Goal: Obtain resource: Obtain resource

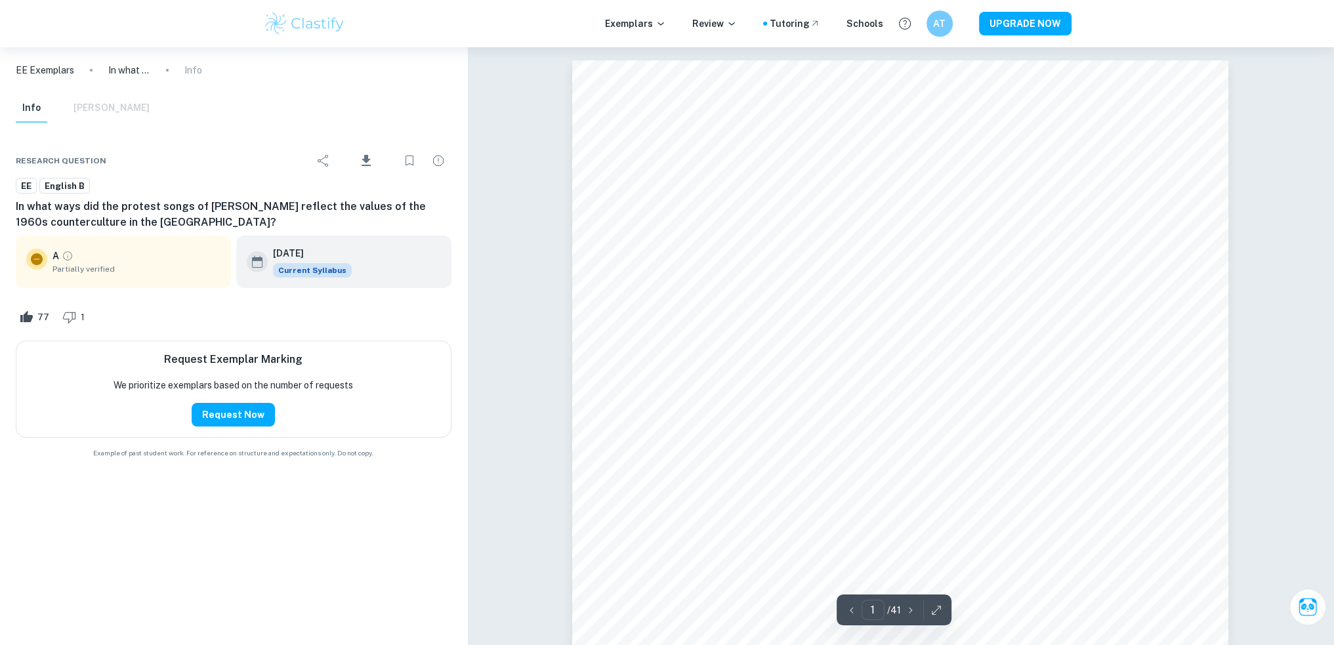
click at [302, 20] on img at bounding box center [304, 24] width 83 height 26
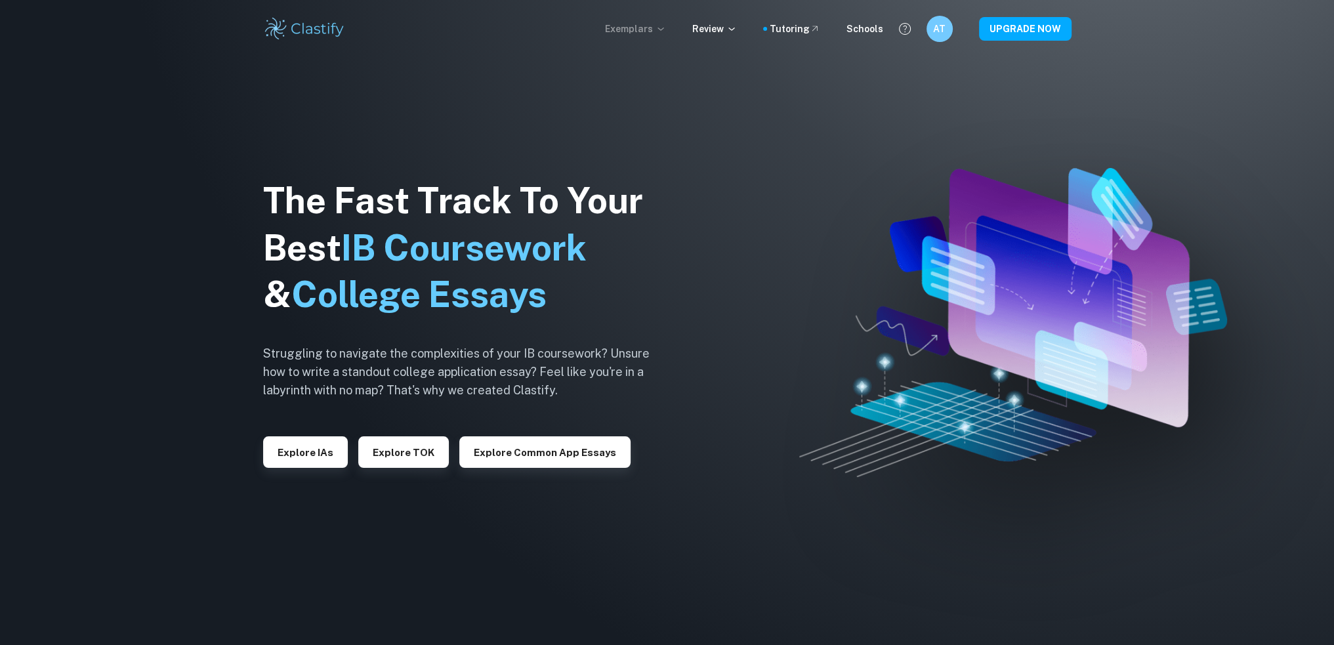
click at [657, 26] on p "Exemplars" at bounding box center [635, 29] width 61 height 14
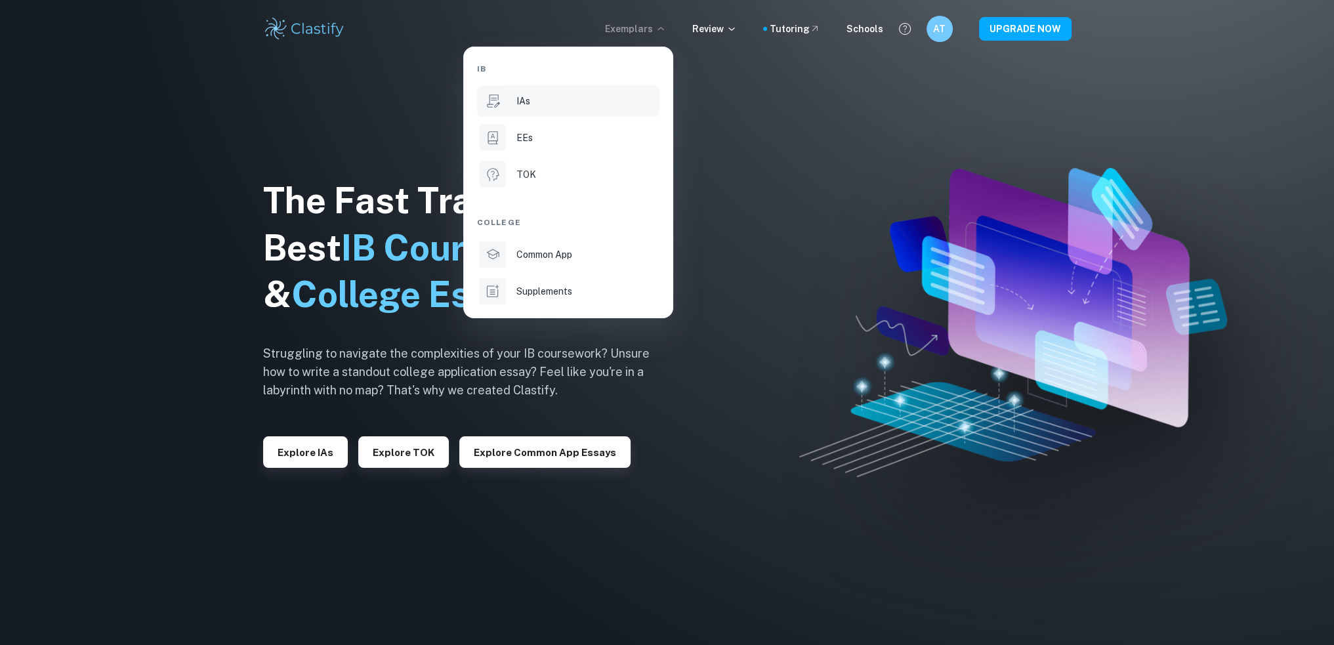
click at [559, 99] on div "IAs" at bounding box center [587, 101] width 140 height 14
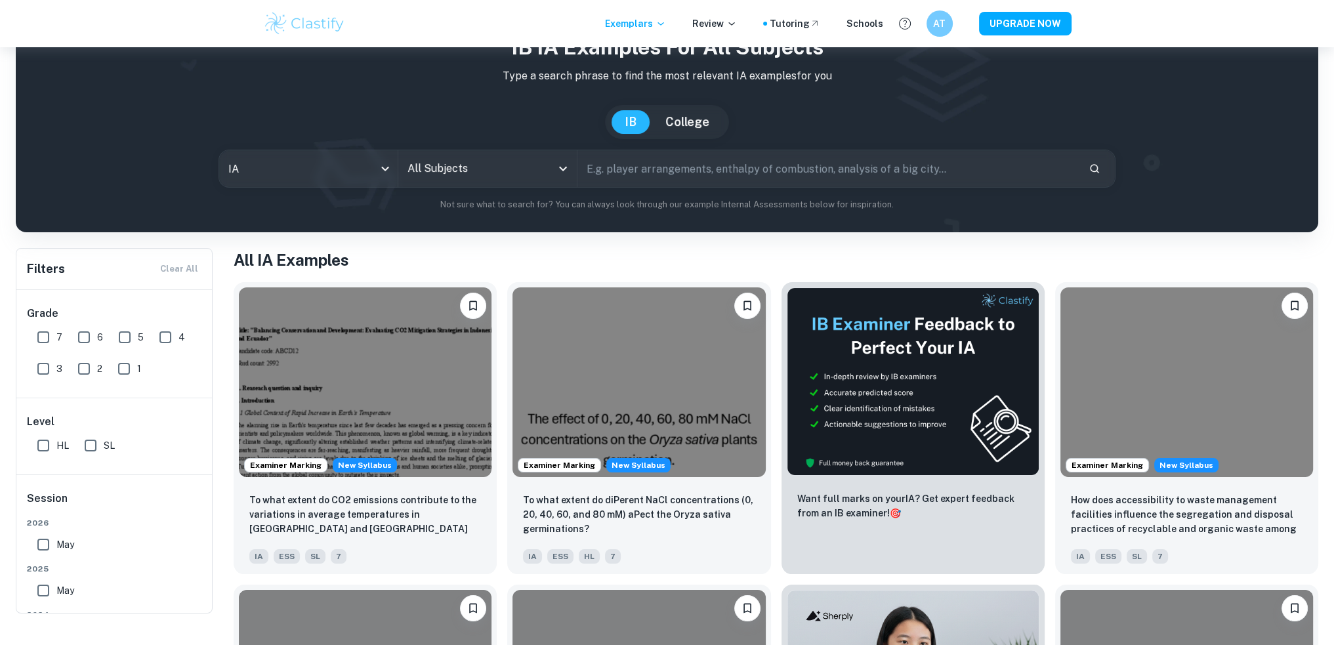
scroll to position [131, 0]
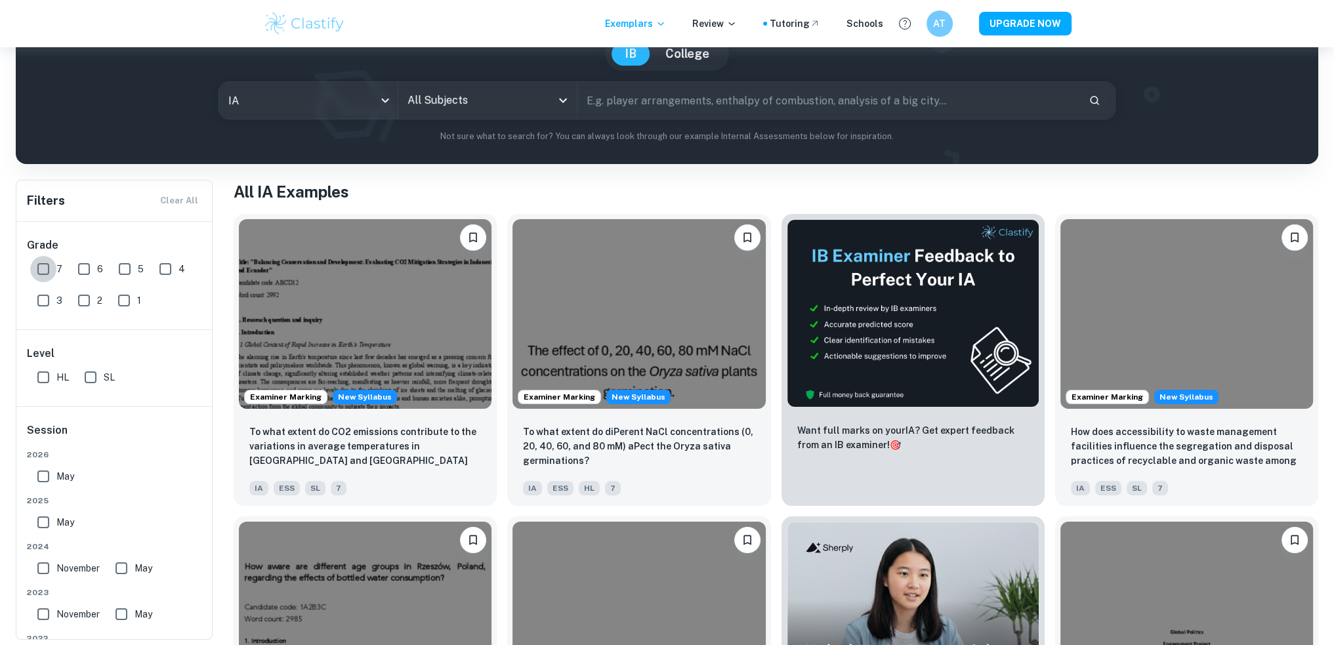
click at [39, 278] on input "7" at bounding box center [43, 269] width 26 height 26
checkbox input "true"
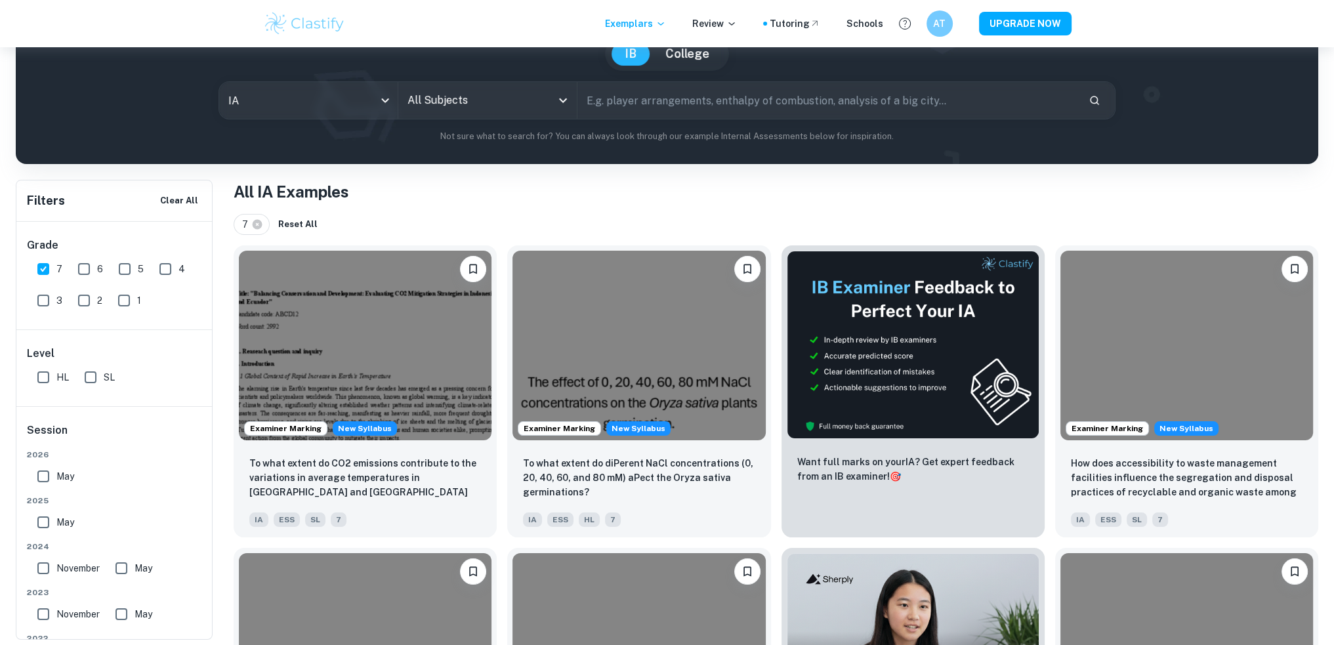
click at [85, 375] on input "SL" at bounding box center [90, 377] width 26 height 26
checkbox input "true"
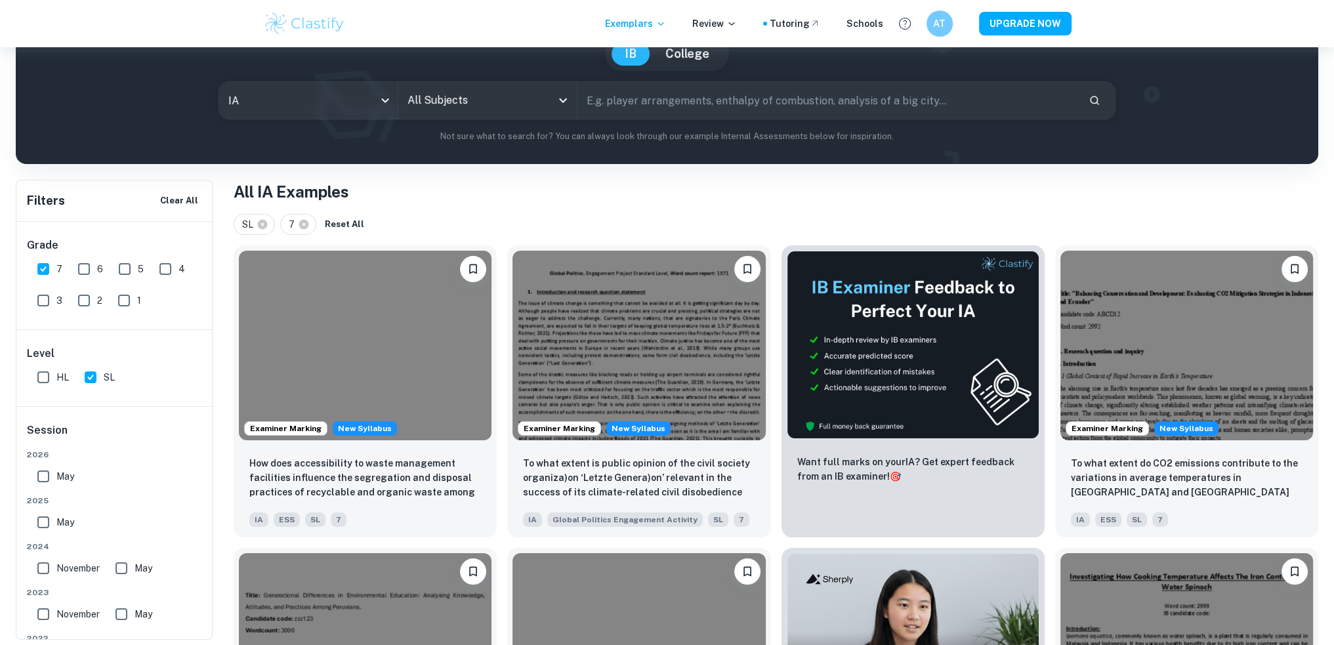
drag, startPoint x: 45, startPoint y: 514, endPoint x: 412, endPoint y: 171, distance: 502.5
click at [45, 514] on input "May" at bounding box center [43, 522] width 26 height 26
checkbox input "true"
click at [41, 478] on input "May" at bounding box center [43, 476] width 26 height 26
checkbox input "true"
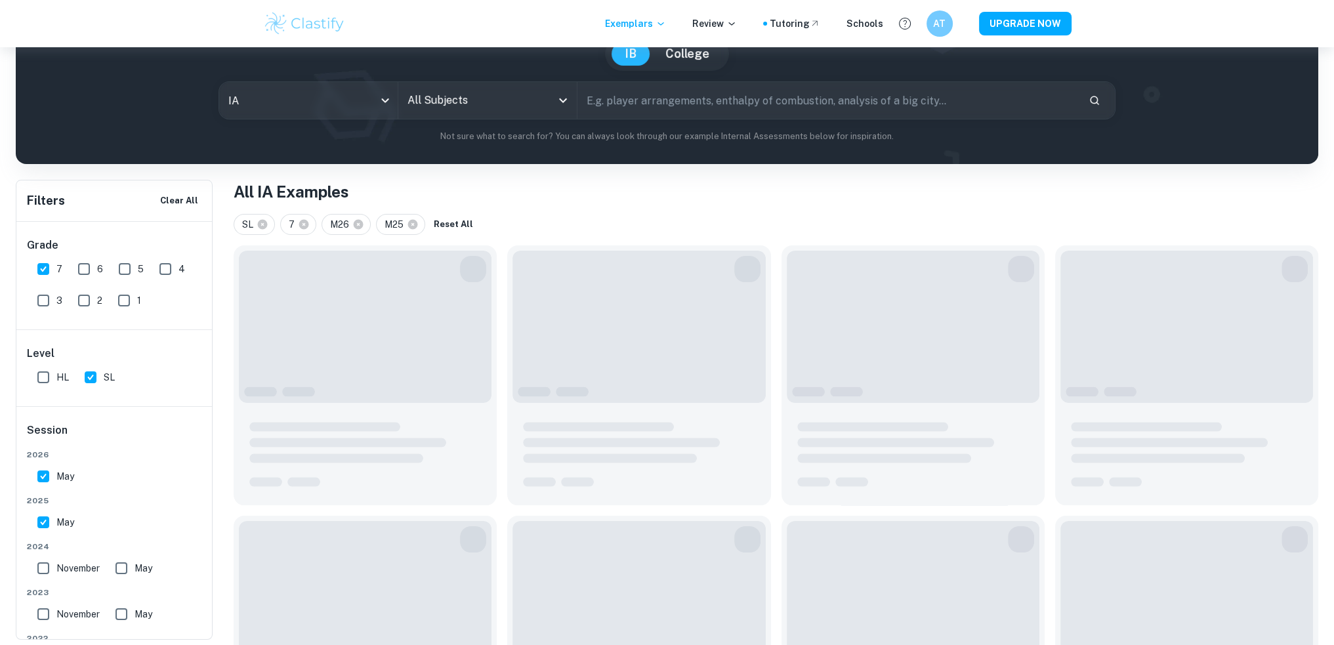
click at [488, 105] on input "All Subjects" at bounding box center [477, 100] width 147 height 25
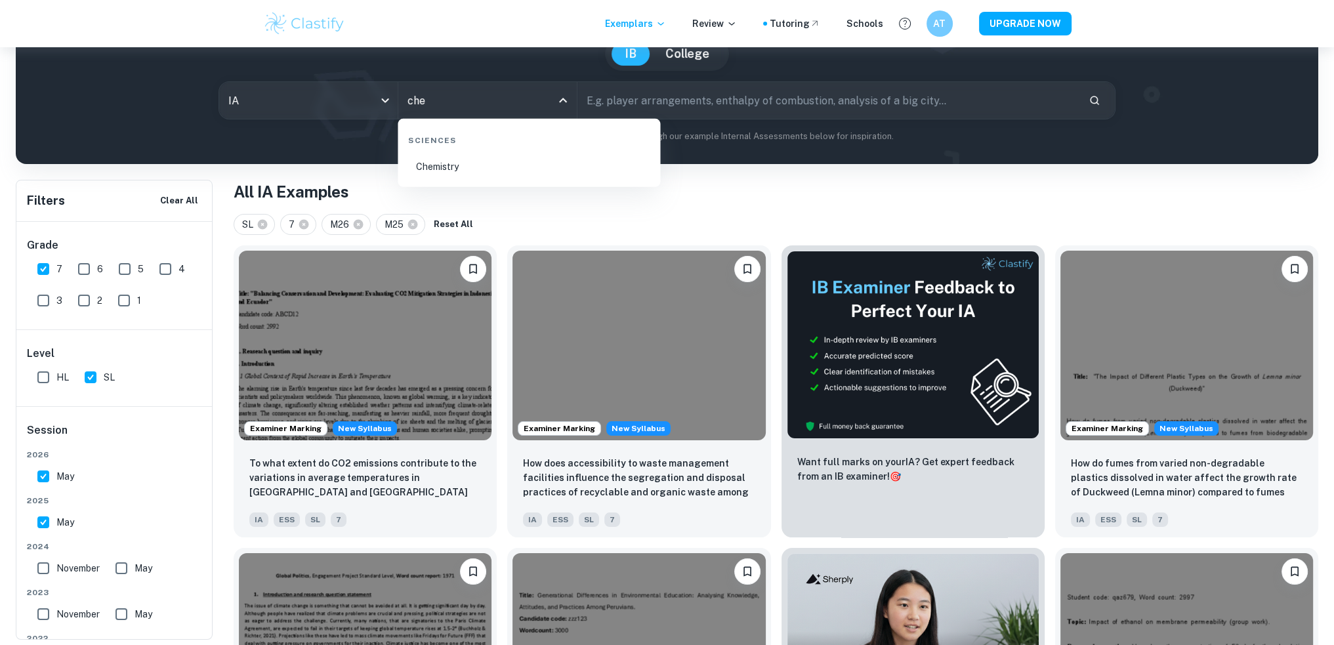
click at [498, 165] on li "Chemistry" at bounding box center [529, 167] width 252 height 30
type input "Chemistry"
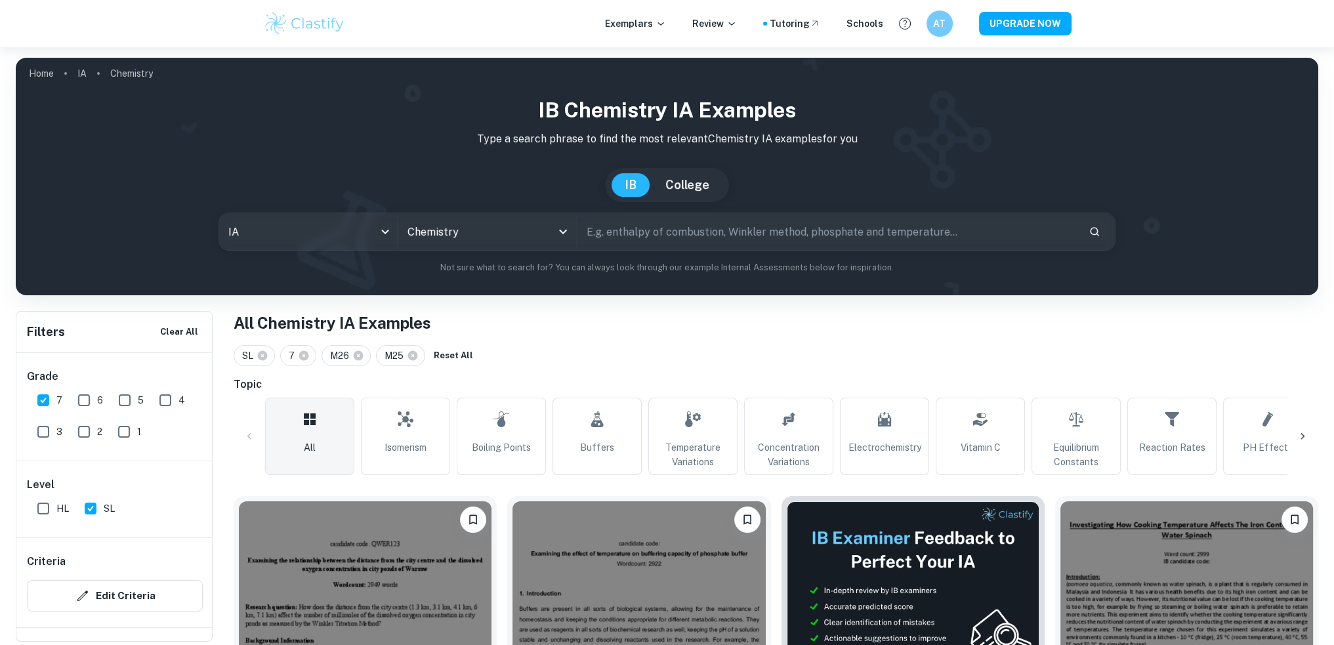
scroll to position [87, 0]
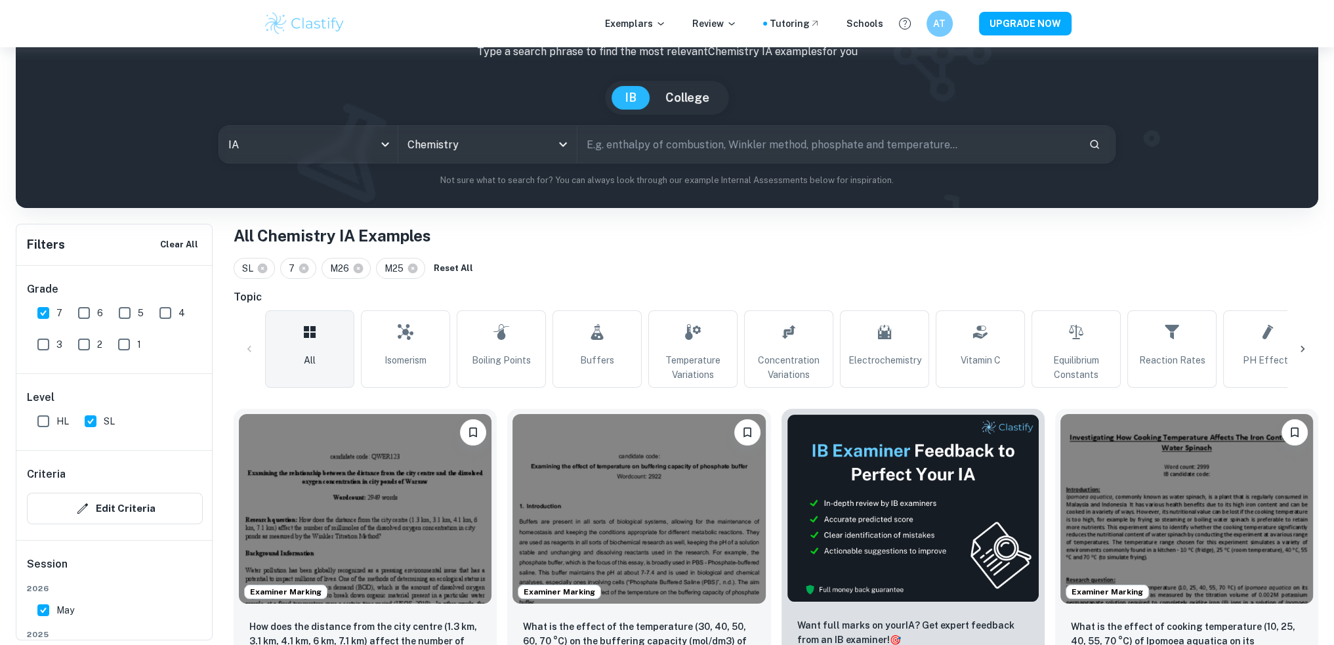
click at [604, 236] on h1 "All Chemistry IA Examples" at bounding box center [776, 236] width 1085 height 24
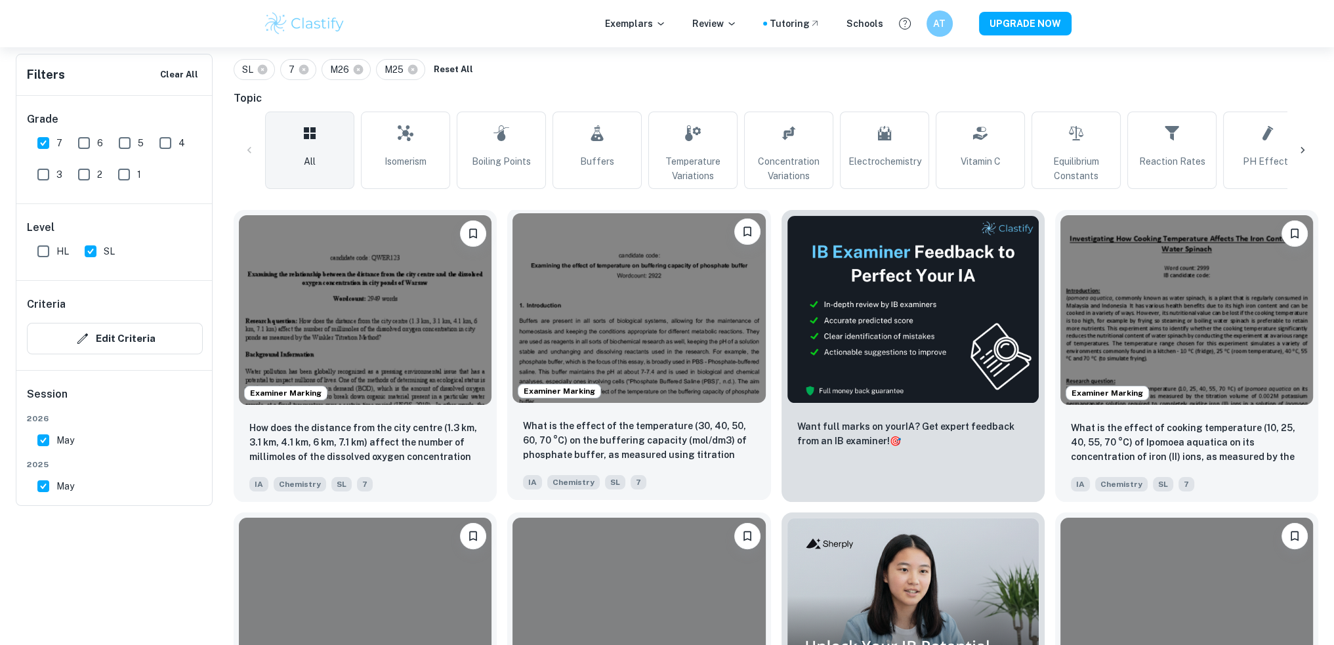
scroll to position [306, 0]
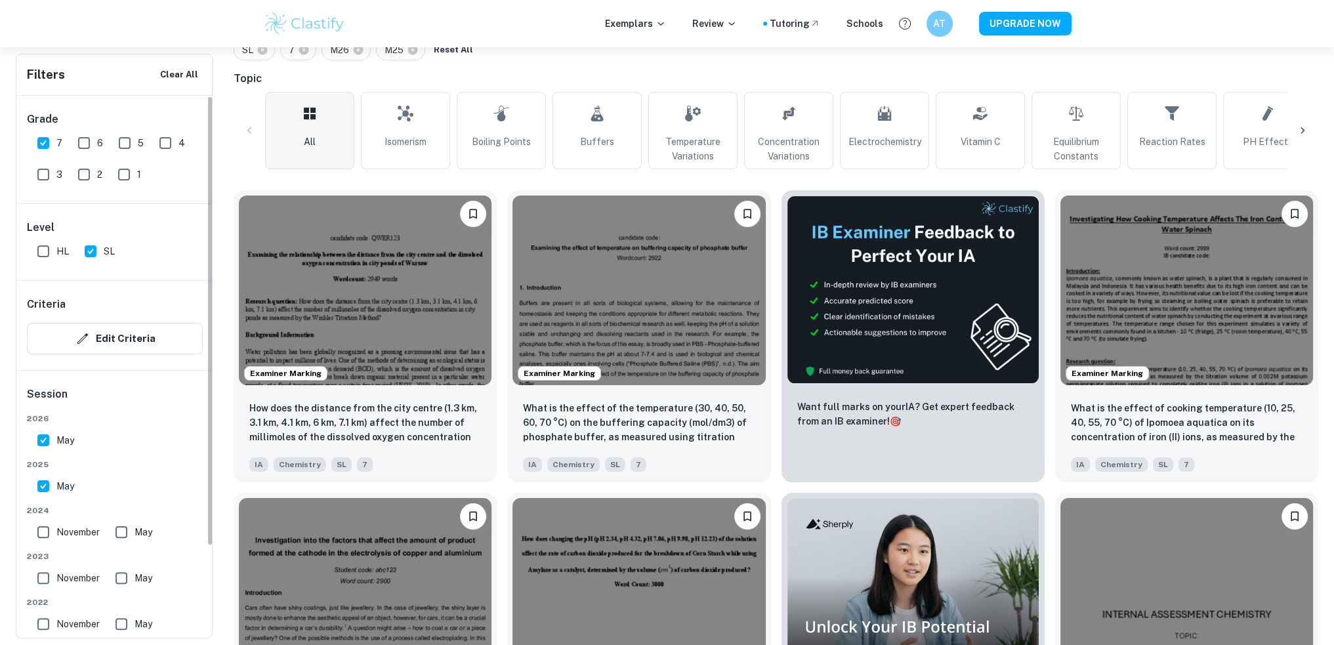
click at [45, 146] on input "7" at bounding box center [43, 143] width 26 height 26
click at [45, 144] on input "7" at bounding box center [43, 143] width 26 height 26
checkbox input "true"
click at [794, 68] on div "All Chemistry IA Examples SL 7 M26 M25 Reset All Topic All Isomerism Boiling Po…" at bounding box center [776, 546] width 1085 height 1082
click at [813, 63] on div "All Chemistry IA Examples SL 7 M26 M25 Reset All Topic All Isomerism Boiling Po…" at bounding box center [776, 546] width 1085 height 1082
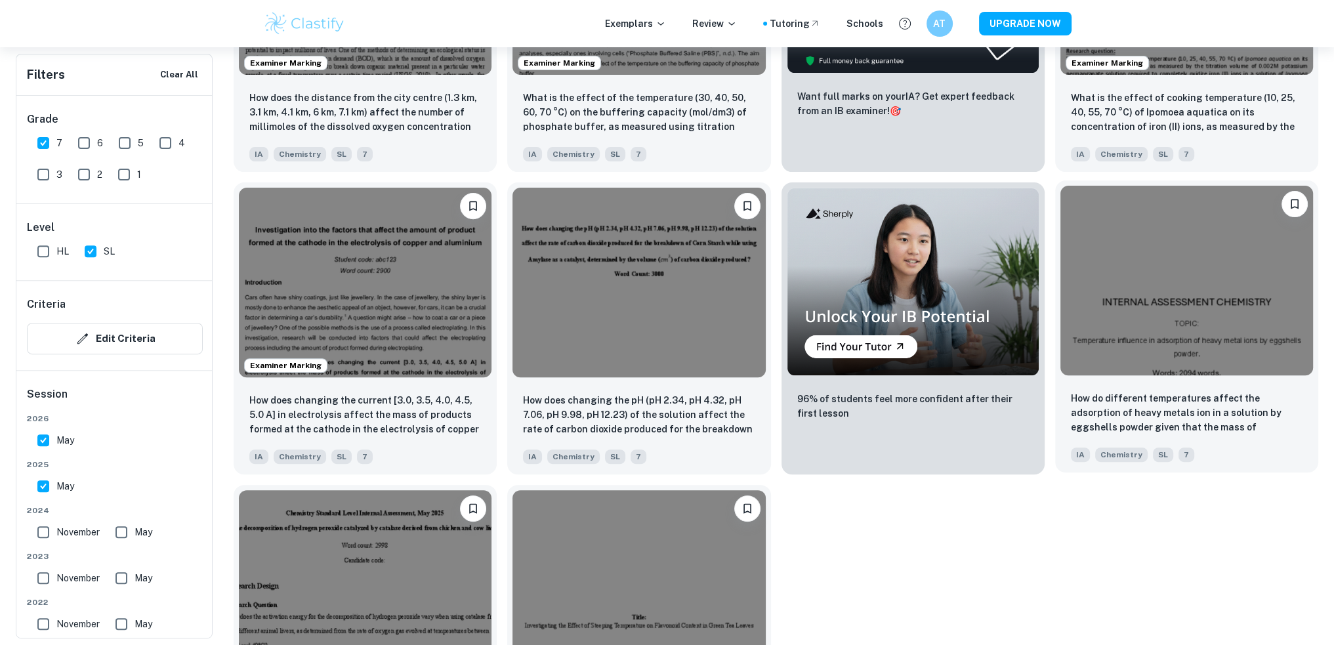
scroll to position [612, 0]
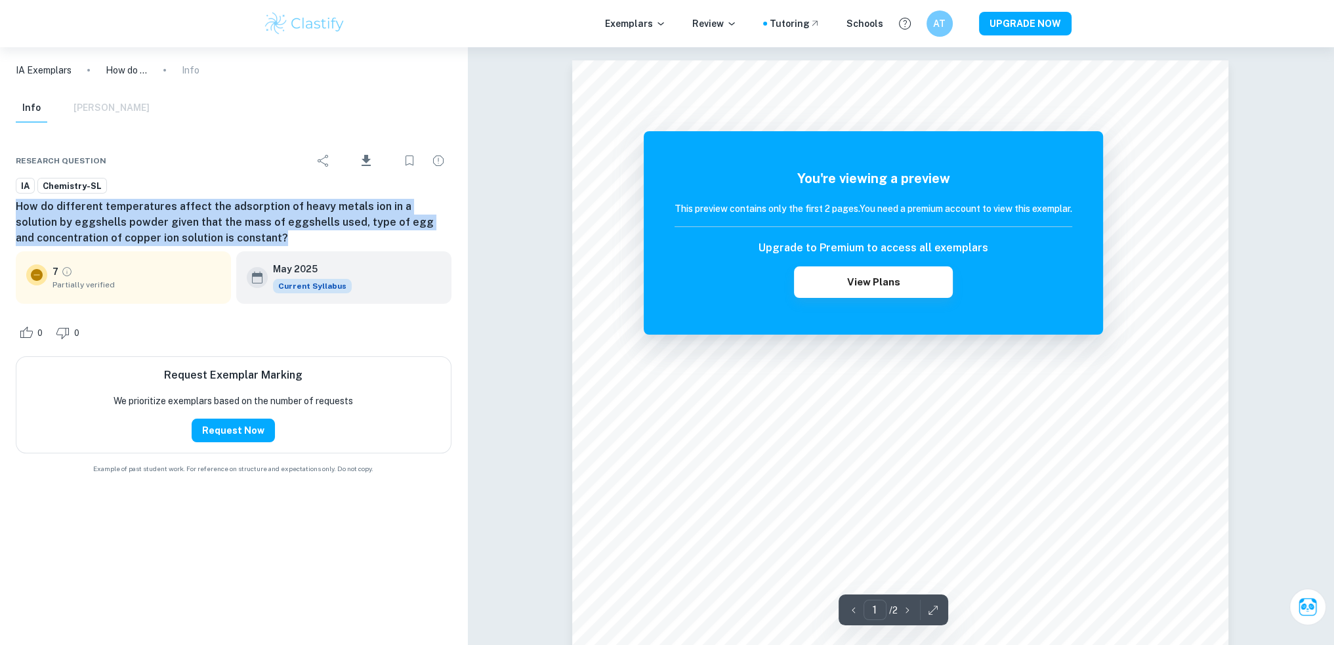
drag, startPoint x: 14, startPoint y: 209, endPoint x: 217, endPoint y: 238, distance: 204.9
click at [217, 238] on div "Research question Download IA Chemistry-SL How do different temperatures affect…" at bounding box center [233, 309] width 467 height 362
copy h6 "How do different temperatures affect the adsorption of heavy metals ion in a so…"
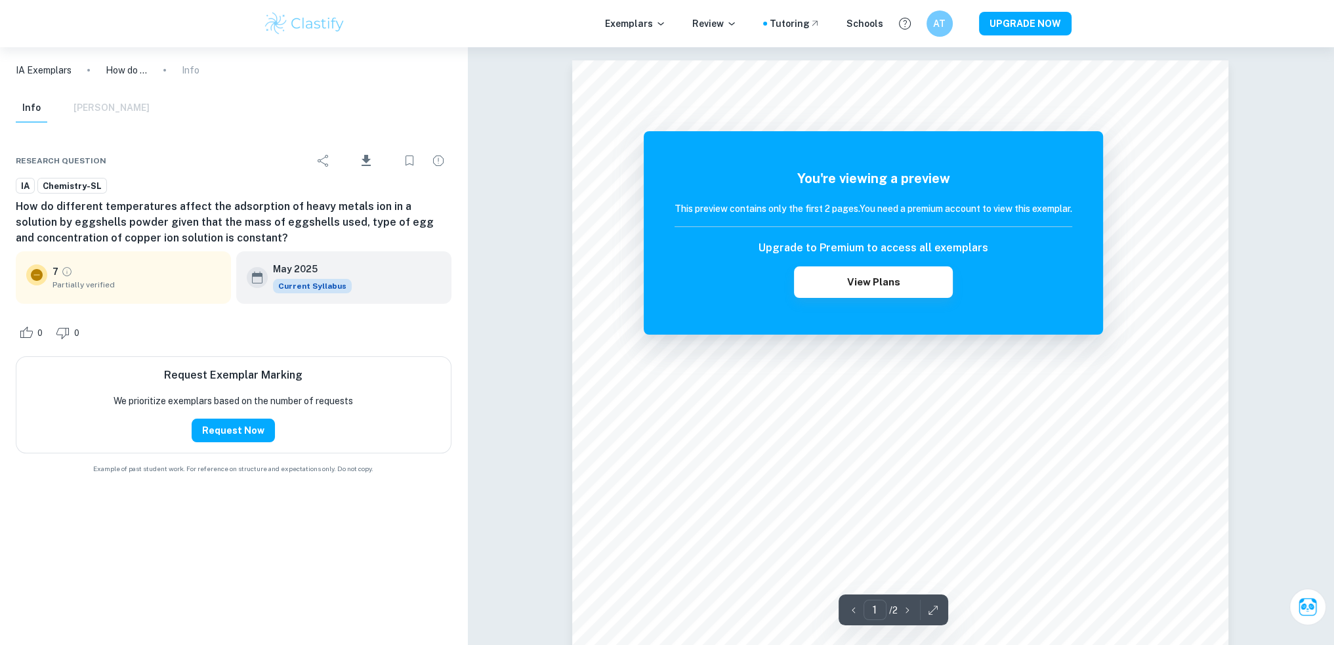
click at [236, 190] on div "IA Chemistry-SL" at bounding box center [234, 186] width 436 height 16
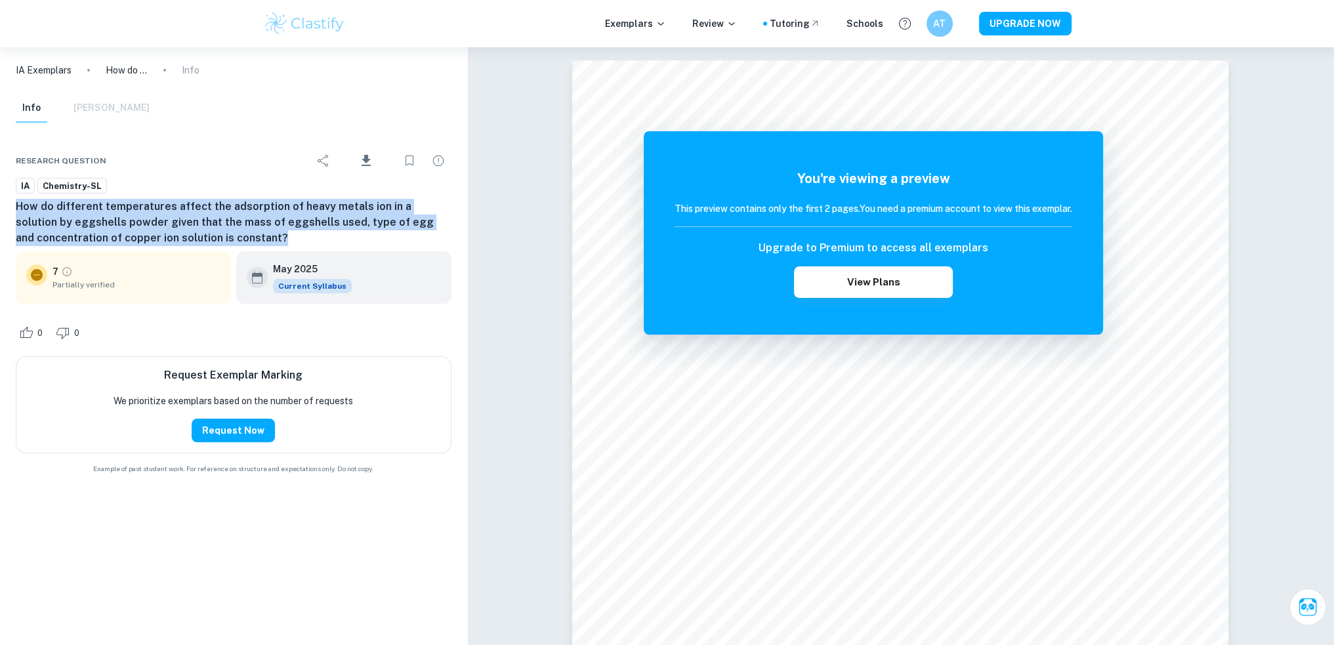
drag, startPoint x: 107, startPoint y: 217, endPoint x: 249, endPoint y: 241, distance: 144.4
click at [249, 241] on div "Research question Download IA Chemistry-SL How do different temperatures affect…" at bounding box center [233, 309] width 467 height 362
copy h6 "How do different temperatures affect the adsorption of heavy metals ion in a so…"
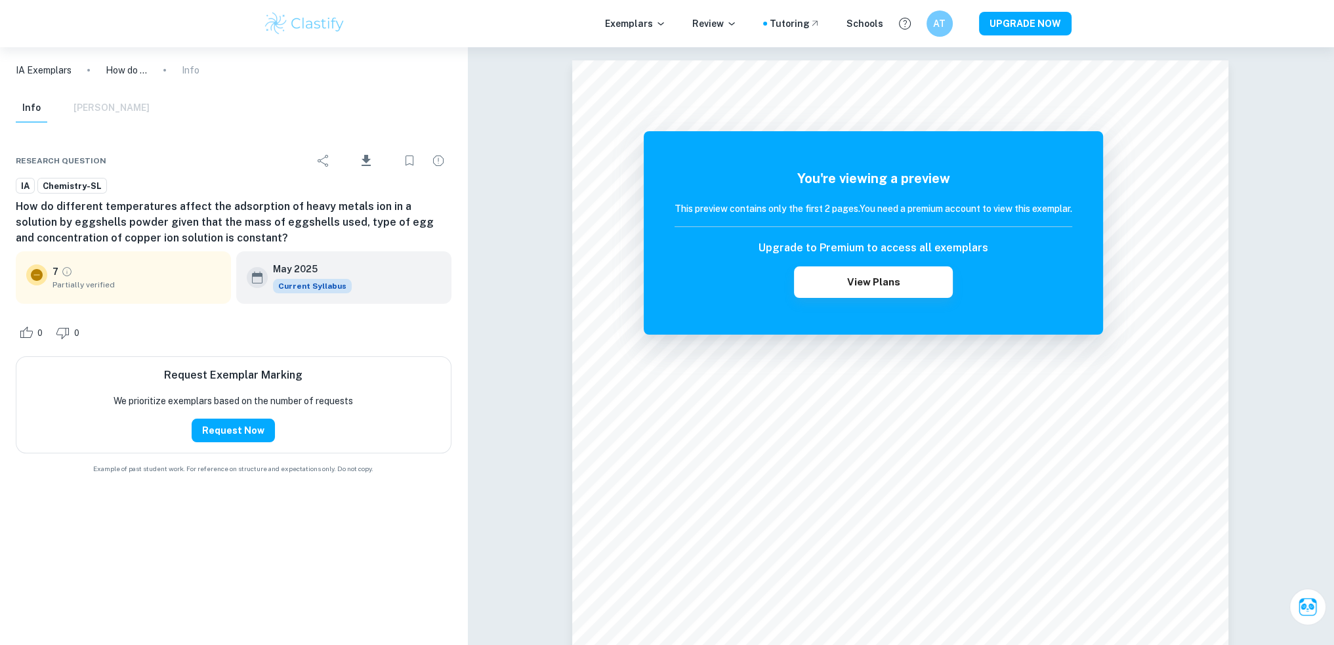
click at [363, 108] on div "Info Mark Scheme" at bounding box center [233, 111] width 457 height 34
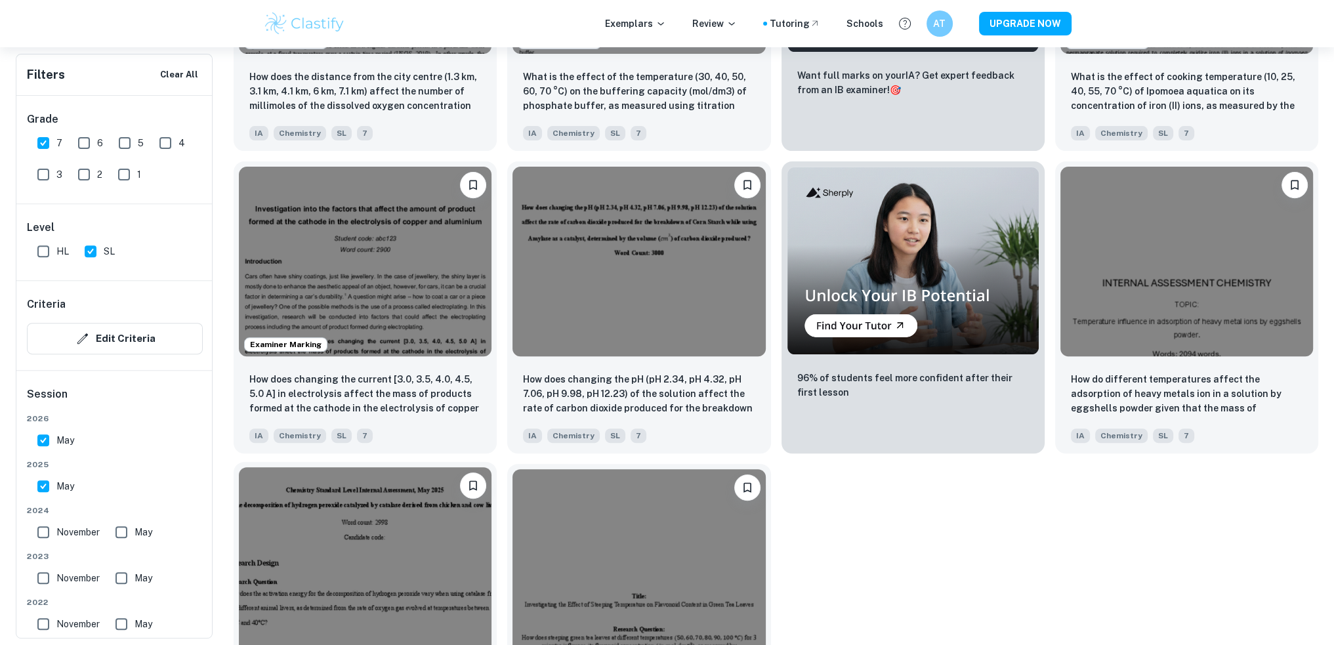
scroll to position [748, 0]
